Goal: Task Accomplishment & Management: Manage account settings

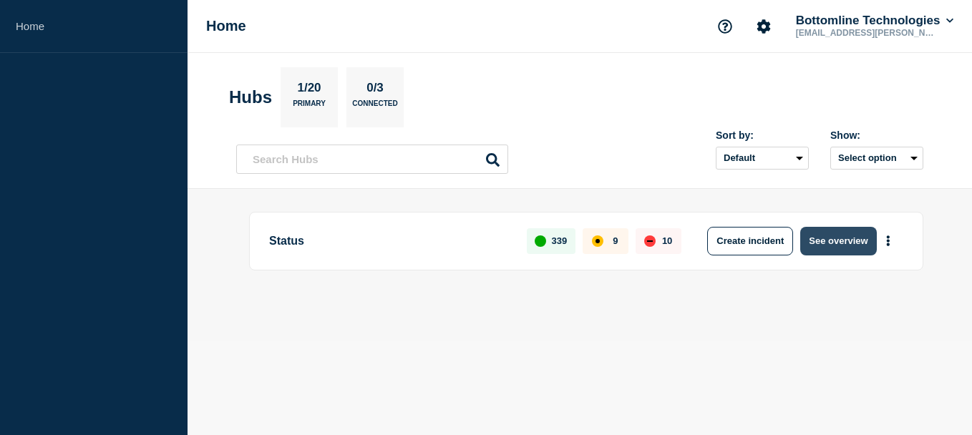
click at [803, 240] on button "See overview" at bounding box center [839, 241] width 76 height 29
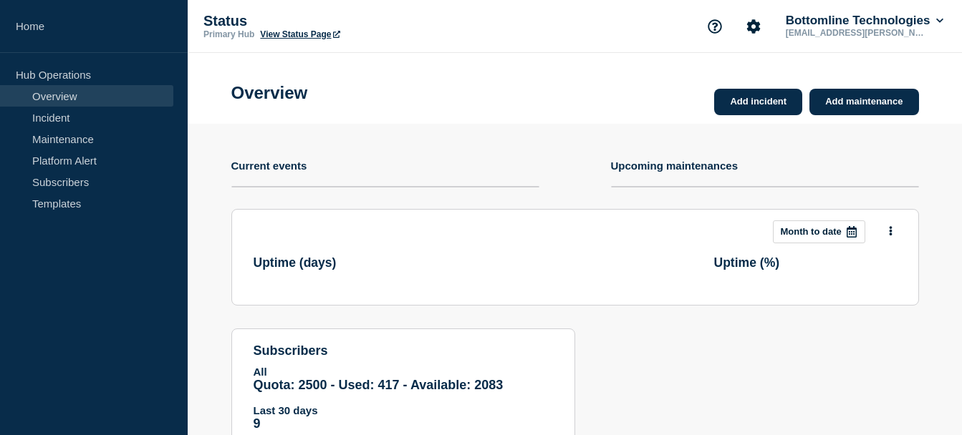
click at [806, 241] on button "Month to date" at bounding box center [819, 232] width 92 height 23
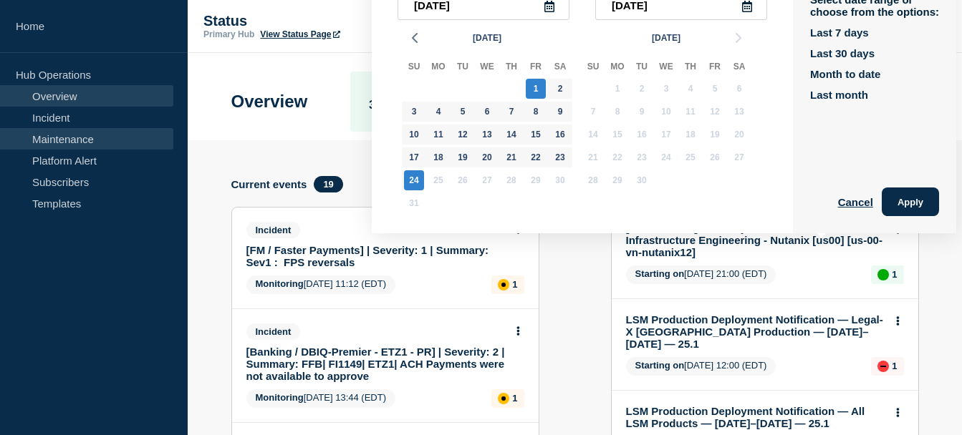
click at [64, 142] on link "Maintenance" at bounding box center [86, 138] width 173 height 21
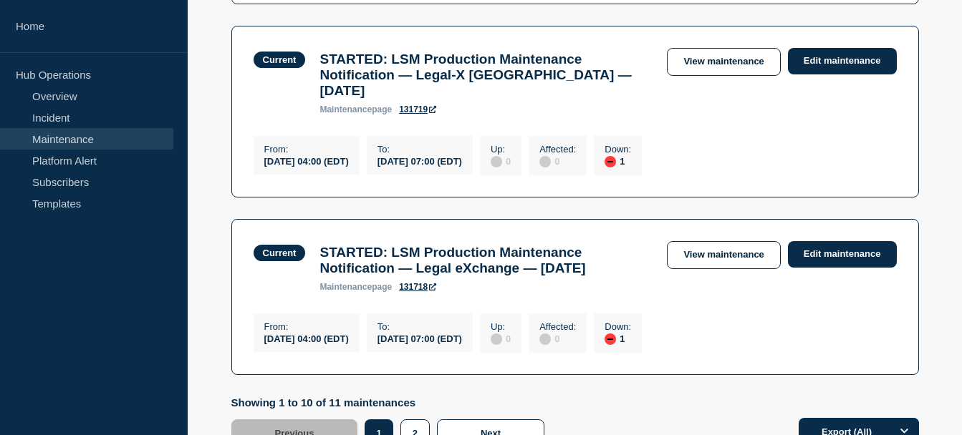
scroll to position [1792, 0]
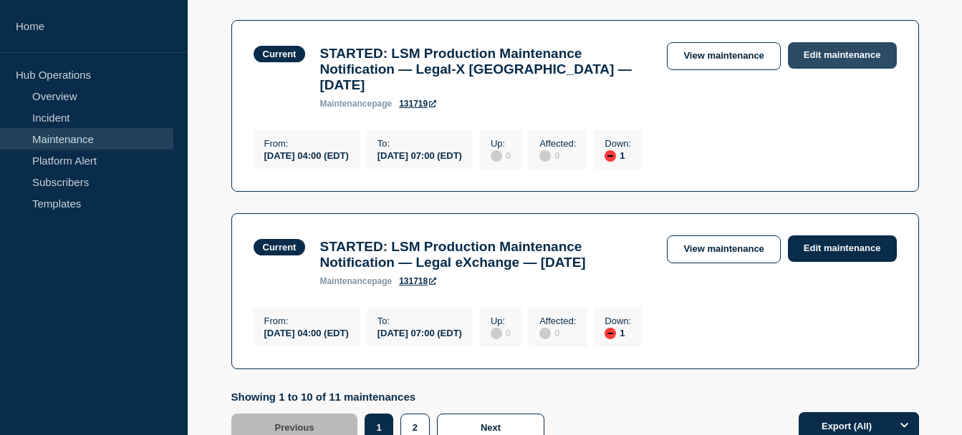
click at [796, 69] on link "Edit maintenance" at bounding box center [842, 55] width 109 height 26
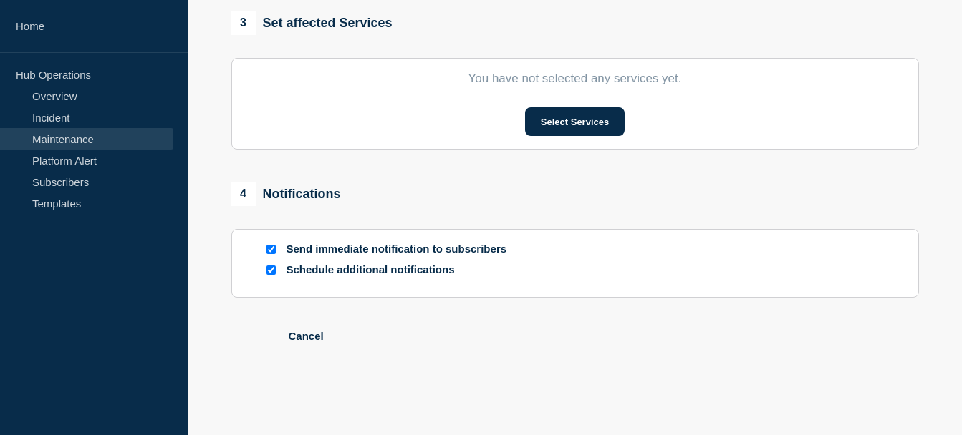
type input "STARTED: LSM Production Maintenance Notification — Legal-X Canada — August 24, …"
type input "04:00"
type input "07:00"
checkbox input "true"
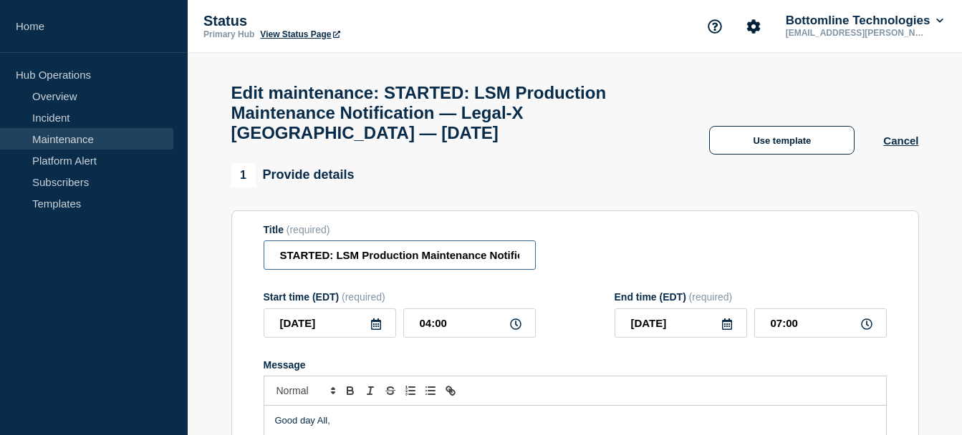
click at [316, 264] on input "STARTED: LSM Production Maintenance Notification — Legal-X Canada — August 24, …" at bounding box center [400, 255] width 272 height 29
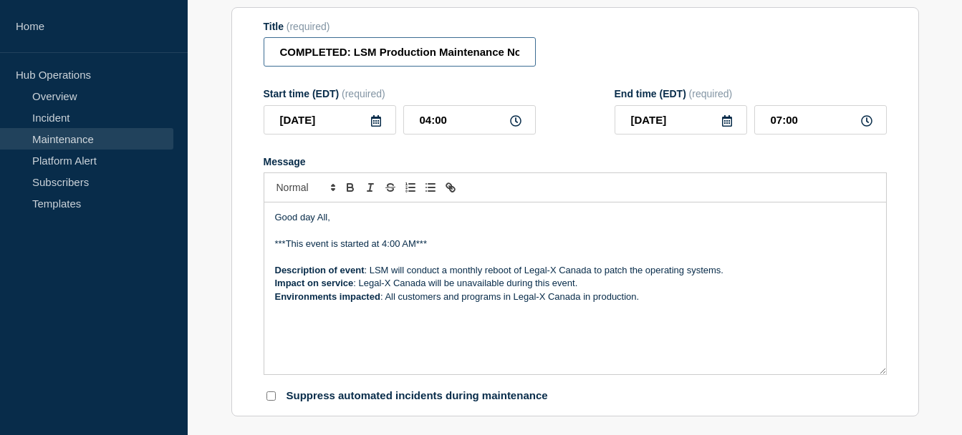
scroll to position [210, 0]
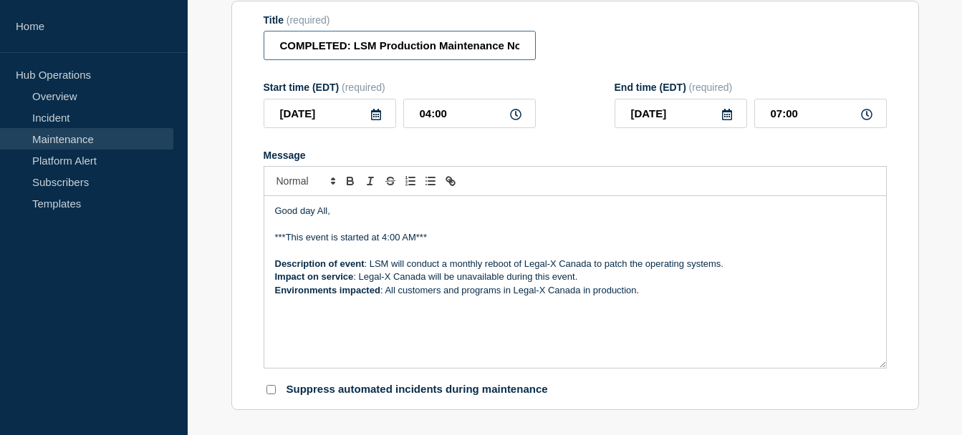
type input "COMPLETED: LSM Production Maintenance Notification — Legal-X Canada — August 24…"
click at [352, 244] on p "***This event is started at 4:00 AM***" at bounding box center [575, 237] width 600 height 13
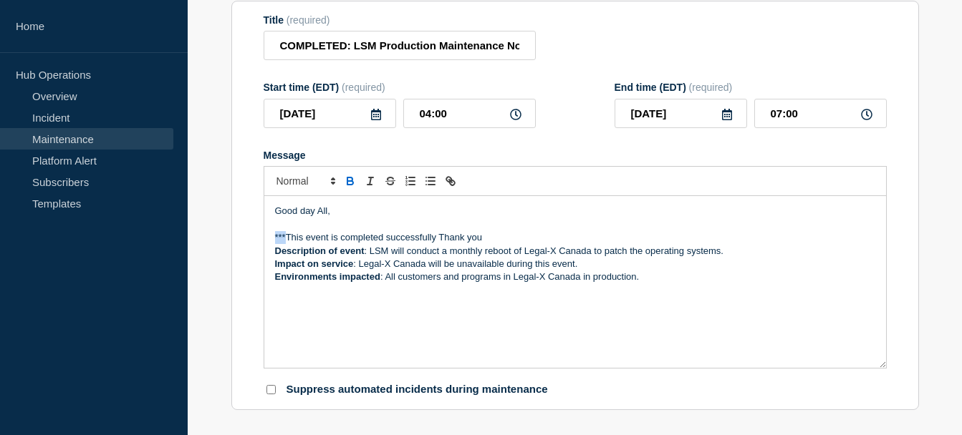
drag, startPoint x: 286, startPoint y: 244, endPoint x: 266, endPoint y: 244, distance: 20.8
click at [266, 244] on div "Good day All, ***This event is completed successfully Thank you Description of …" at bounding box center [575, 282] width 622 height 172
click at [508, 244] on p "This event is completed successfully Thank you" at bounding box center [575, 237] width 600 height 13
click at [480, 244] on p "This event is completed successfully Thank you" at bounding box center [575, 237] width 600 height 13
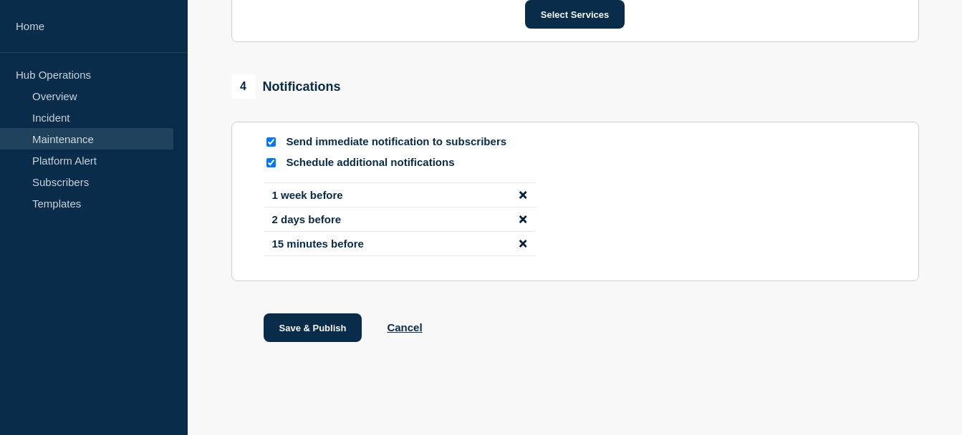
scroll to position [789, 0]
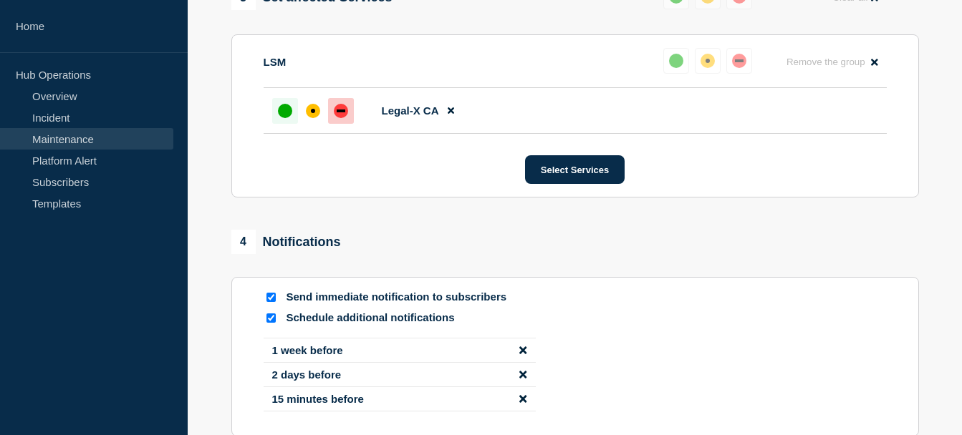
click at [284, 118] on div "up" at bounding box center [285, 111] width 14 height 14
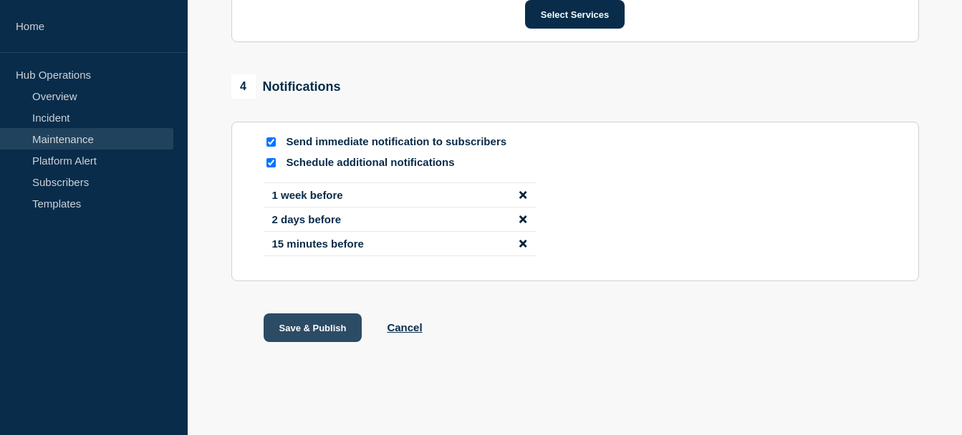
click at [313, 324] on button "Save & Publish" at bounding box center [313, 328] width 99 height 29
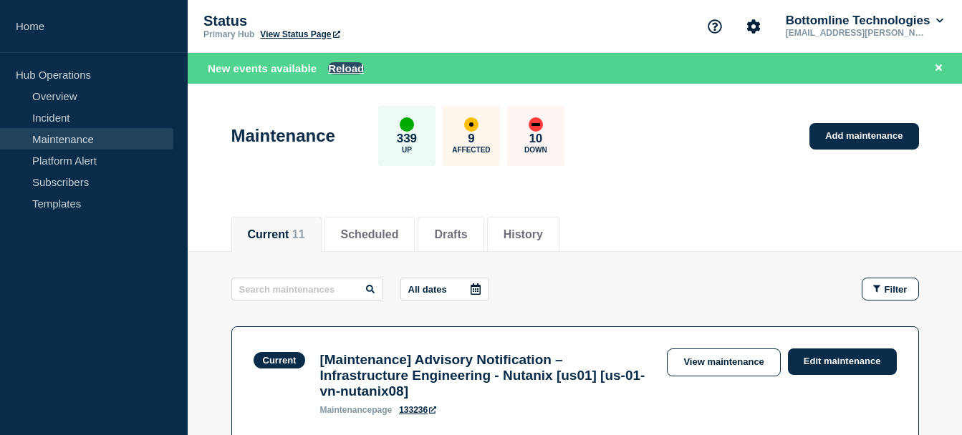
click at [344, 72] on button "Reload" at bounding box center [346, 68] width 36 height 12
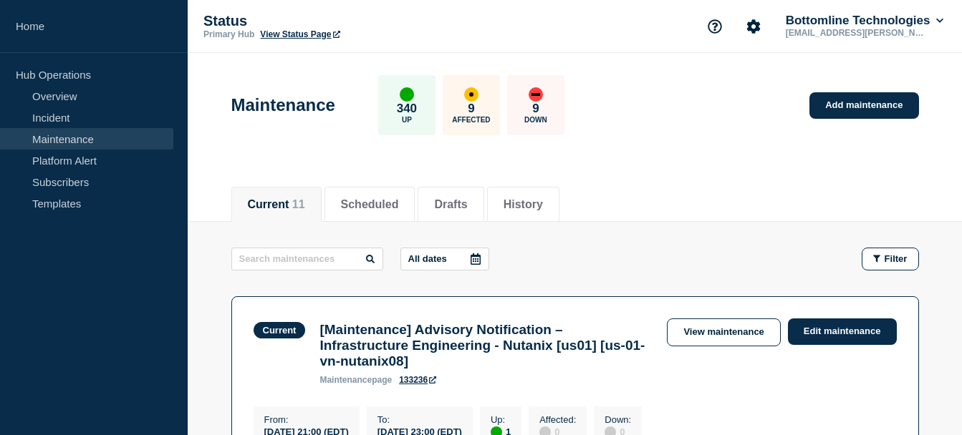
scroll to position [156, 0]
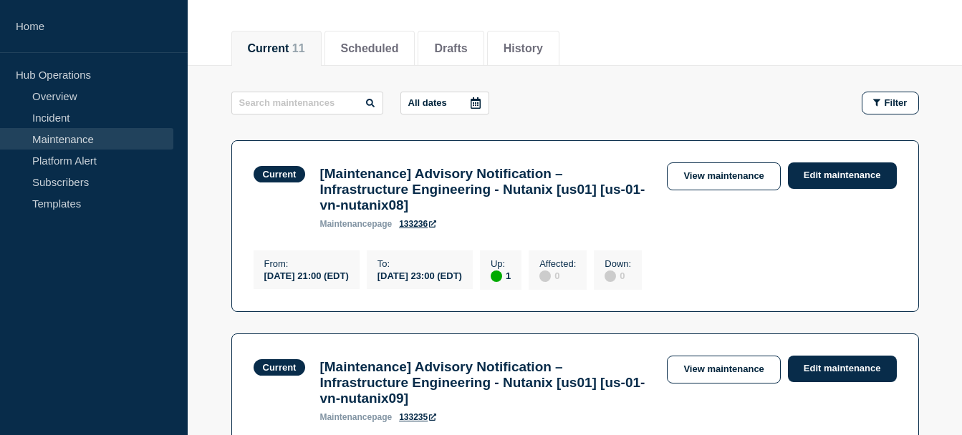
click at [606, 177] on h3 "[Maintenance] Advisory Notification – Infrastructure Engineering - Nutanix [us0…" at bounding box center [485, 189] width 333 height 47
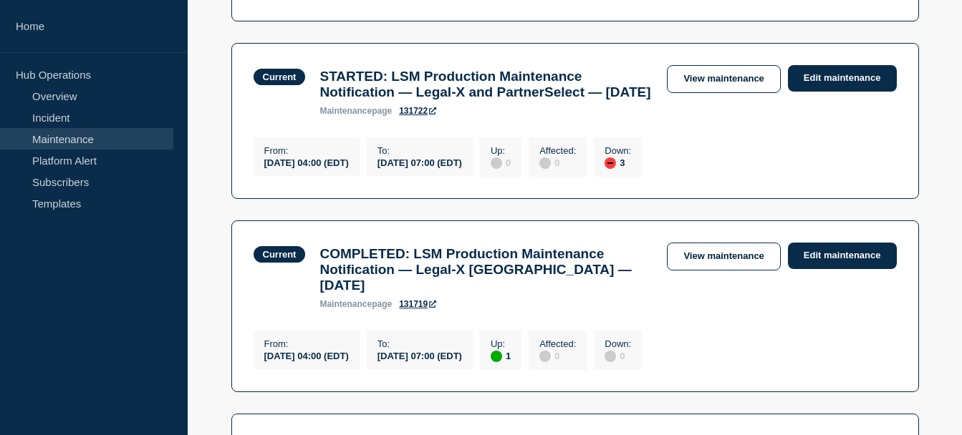
scroll to position [1776, 0]
